Goal: Task Accomplishment & Management: Complete application form

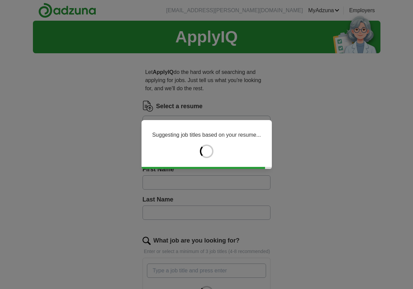
type input "*****"
type input "******"
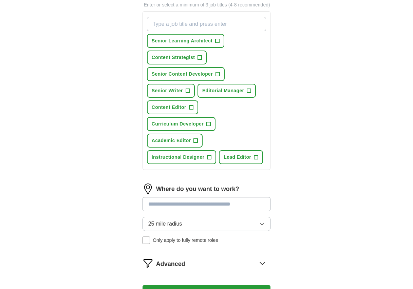
scroll to position [251, 0]
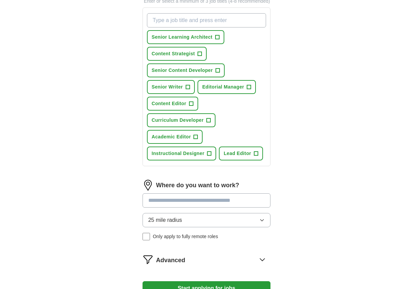
click at [231, 28] on input "What job are you looking for?" at bounding box center [207, 20] width 120 height 14
type input "Technical Writer"
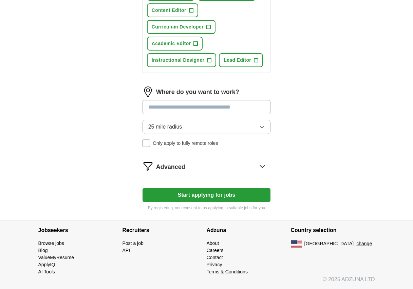
scroll to position [471, 0]
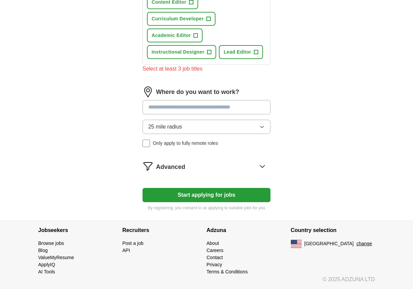
click at [264, 129] on div "Where do you want to work? 25 mile radius Only apply to fully remote roles" at bounding box center [207, 120] width 128 height 66
click at [182, 147] on span "Only apply to fully remote roles" at bounding box center [185, 143] width 65 height 7
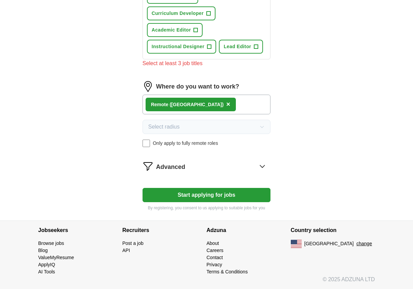
scroll to position [517, 0]
click at [240, 188] on button "Start applying for jobs" at bounding box center [207, 195] width 128 height 14
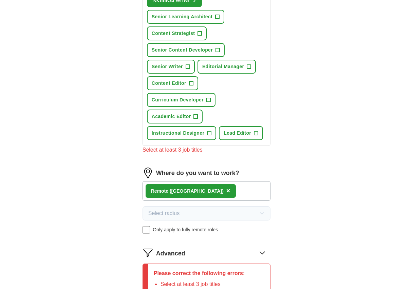
scroll to position [281, 0]
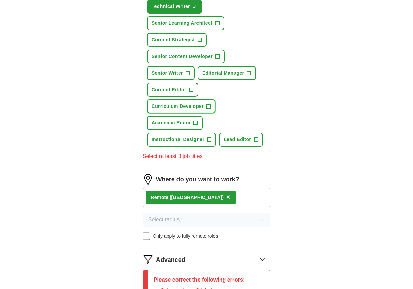
click at [182, 113] on button "Curriculum Developer +" at bounding box center [181, 107] width 69 height 14
click at [192, 147] on button "Instructional Designer +" at bounding box center [182, 140] width 70 height 14
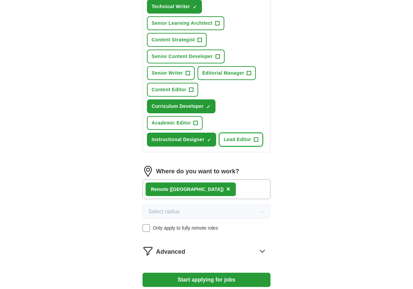
click at [219, 147] on button "Lead Editor +" at bounding box center [241, 140] width 44 height 14
click at [207, 27] on span "Senior Learning Architect" at bounding box center [182, 23] width 61 height 7
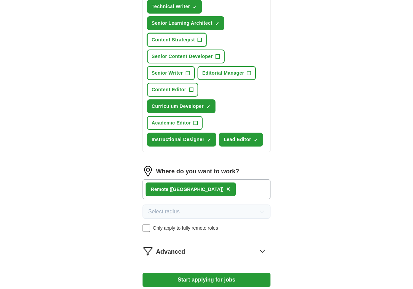
click at [187, 43] on span "Content Strategist" at bounding box center [173, 39] width 43 height 7
click at [183, 60] on span "Senior Content Developer" at bounding box center [182, 56] width 61 height 7
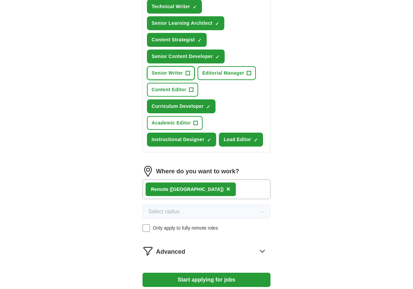
click at [169, 80] on button "Senior Writer +" at bounding box center [171, 73] width 48 height 14
click at [202, 77] on span "Editorial Manager" at bounding box center [223, 73] width 42 height 7
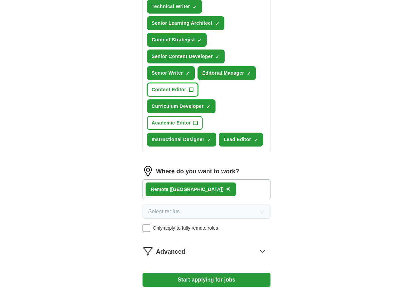
click at [165, 93] on span "Content Editor" at bounding box center [169, 89] width 35 height 7
click at [165, 127] on span "Academic Editor" at bounding box center [171, 123] width 39 height 7
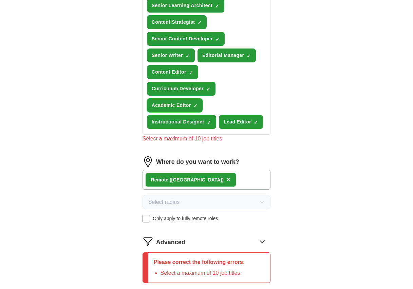
scroll to position [299, 0]
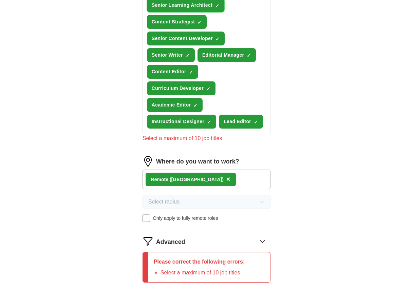
click at [213, 9] on span "Senior Learning Architect" at bounding box center [182, 5] width 61 height 7
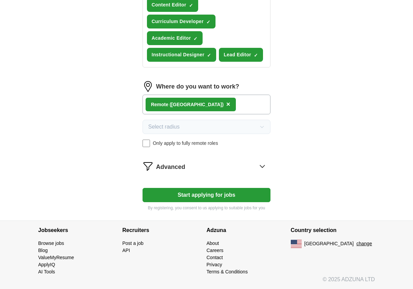
scroll to position [465, 0]
click at [226, 202] on button "Start applying for jobs" at bounding box center [207, 195] width 128 height 14
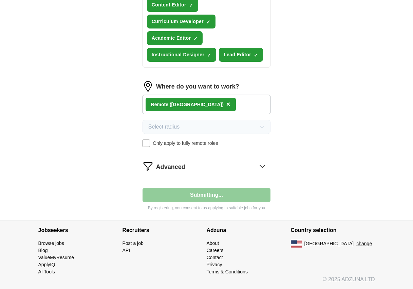
select select "**"
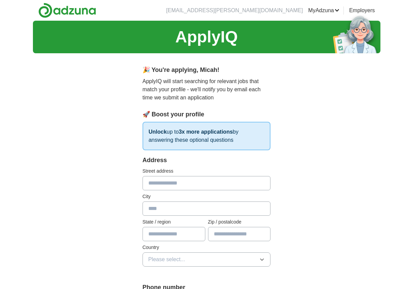
scroll to position [44, 0]
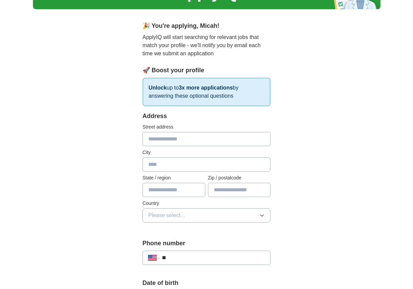
click at [239, 146] on input "text" at bounding box center [207, 139] width 128 height 14
type input "**********"
type input "********"
type input "**"
type input "*****"
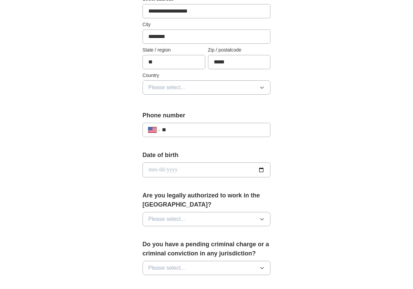
scroll to position [180, 0]
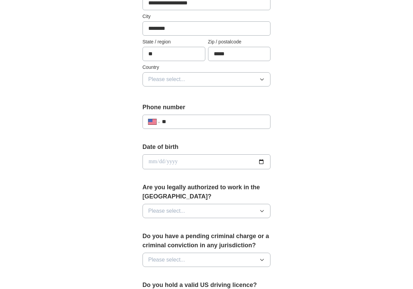
click at [248, 87] on button "Please select..." at bounding box center [207, 79] width 128 height 14
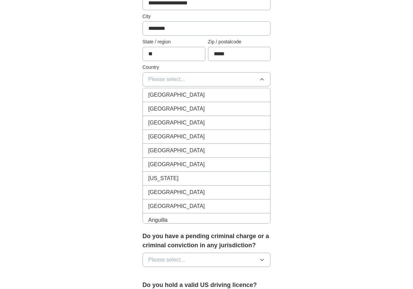
click at [235, 116] on li "[GEOGRAPHIC_DATA]" at bounding box center [207, 109] width 128 height 14
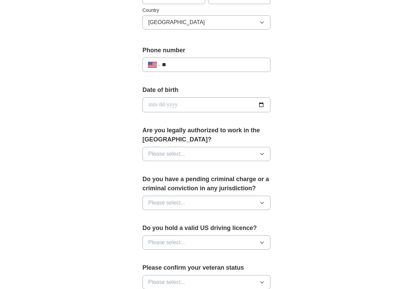
scroll to position [243, 0]
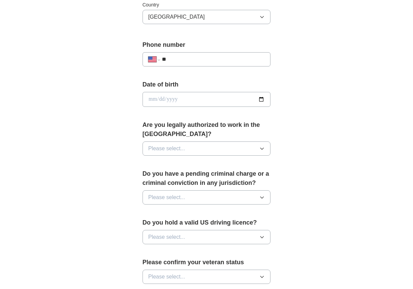
click at [151, 107] on input "date" at bounding box center [207, 99] width 128 height 15
type input "**********"
click at [221, 156] on button "Please select..." at bounding box center [207, 149] width 128 height 14
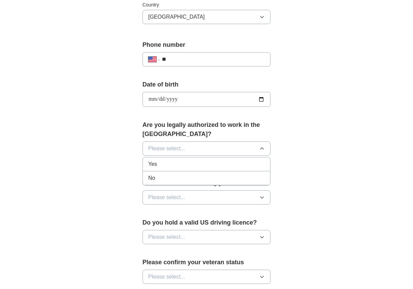
click at [213, 168] on div "Yes" at bounding box center [206, 164] width 117 height 8
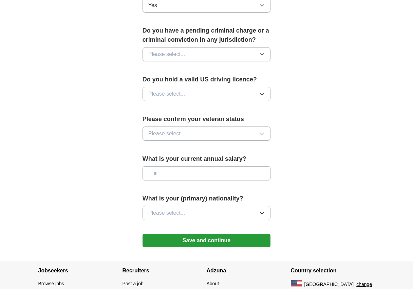
scroll to position [387, 0]
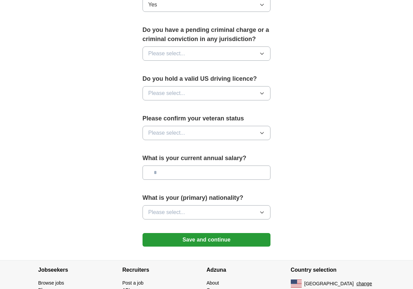
click at [236, 61] on button "Please select..." at bounding box center [207, 54] width 128 height 14
click at [221, 87] on div "No" at bounding box center [206, 83] width 117 height 8
click at [210, 101] on button "Please select..." at bounding box center [207, 93] width 128 height 14
click at [198, 113] on div "Yes" at bounding box center [206, 109] width 117 height 8
click at [185, 137] on span "Please select..." at bounding box center [166, 133] width 37 height 8
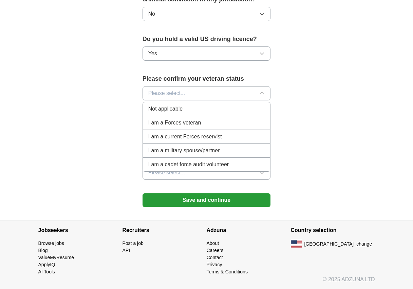
scroll to position [503, 0]
click at [223, 113] on div "Not applicable" at bounding box center [206, 109] width 117 height 8
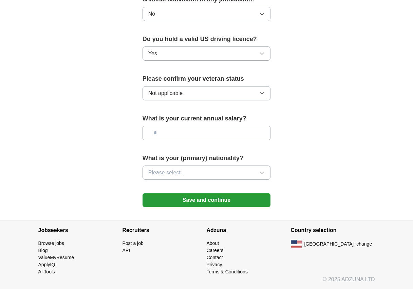
click at [250, 140] on input "text" at bounding box center [207, 133] width 128 height 14
click at [238, 140] on input "text" at bounding box center [207, 133] width 128 height 14
type input "*******"
click at [263, 176] on icon "button" at bounding box center [261, 172] width 5 height 5
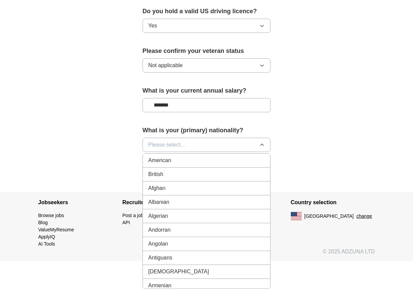
click at [244, 165] on div "American" at bounding box center [206, 161] width 117 height 8
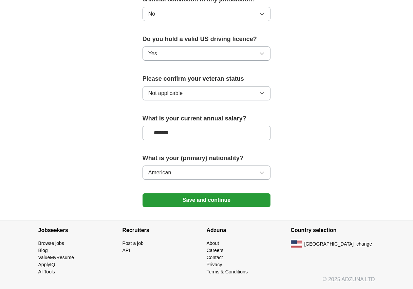
click at [224, 207] on button "Save and continue" at bounding box center [207, 201] width 128 height 14
click at [218, 207] on button "Save and continue" at bounding box center [207, 201] width 128 height 14
